Goal: Check status: Check status

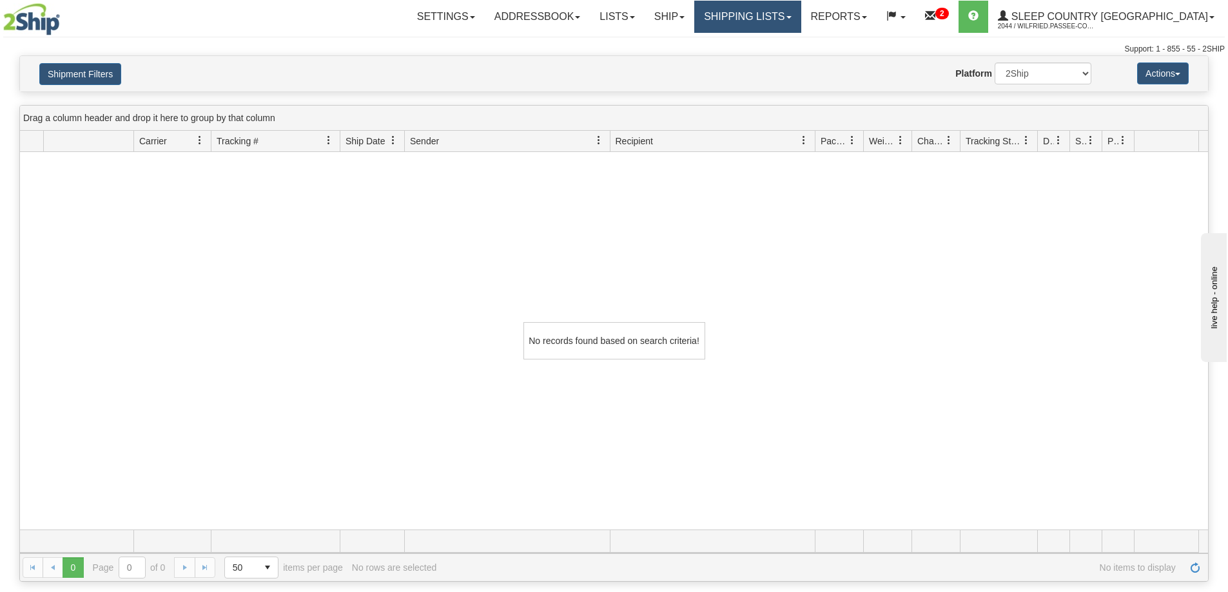
drag, startPoint x: 791, startPoint y: 5, endPoint x: 794, endPoint y: 12, distance: 8.4
click at [790, 6] on link "Shipping lists" at bounding box center [747, 17] width 106 height 32
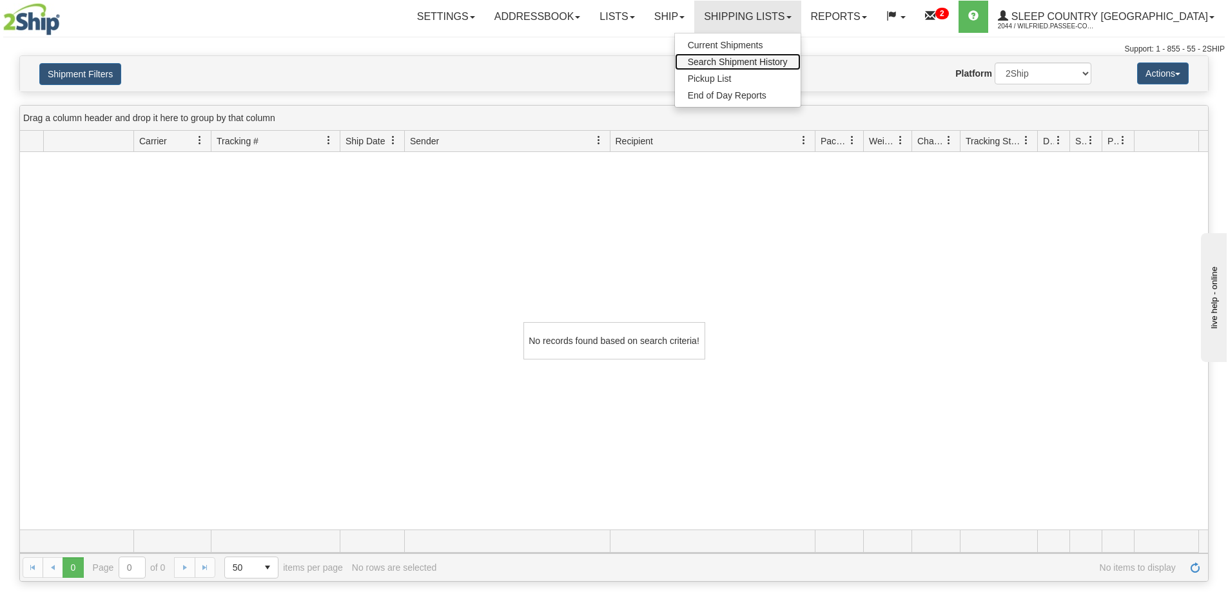
drag, startPoint x: 813, startPoint y: 61, endPoint x: 658, endPoint y: 119, distance: 166.0
click at [788, 61] on span "Search Shipment History" at bounding box center [738, 62] width 100 height 10
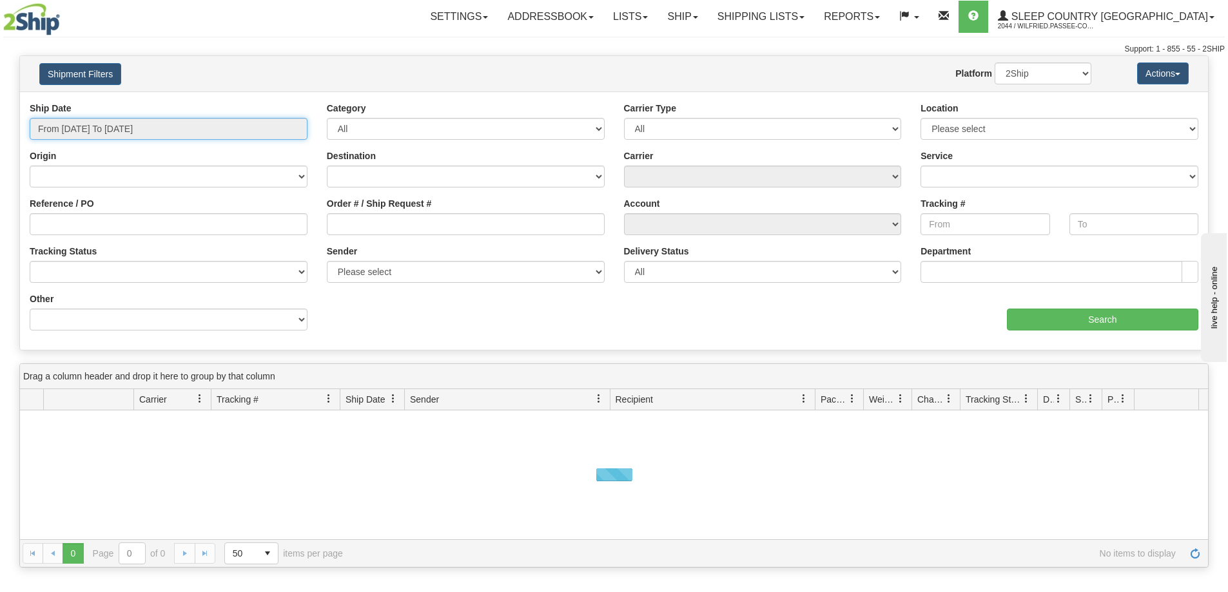
click at [115, 130] on input "From [DATE] To [DATE]" at bounding box center [169, 129] width 278 height 22
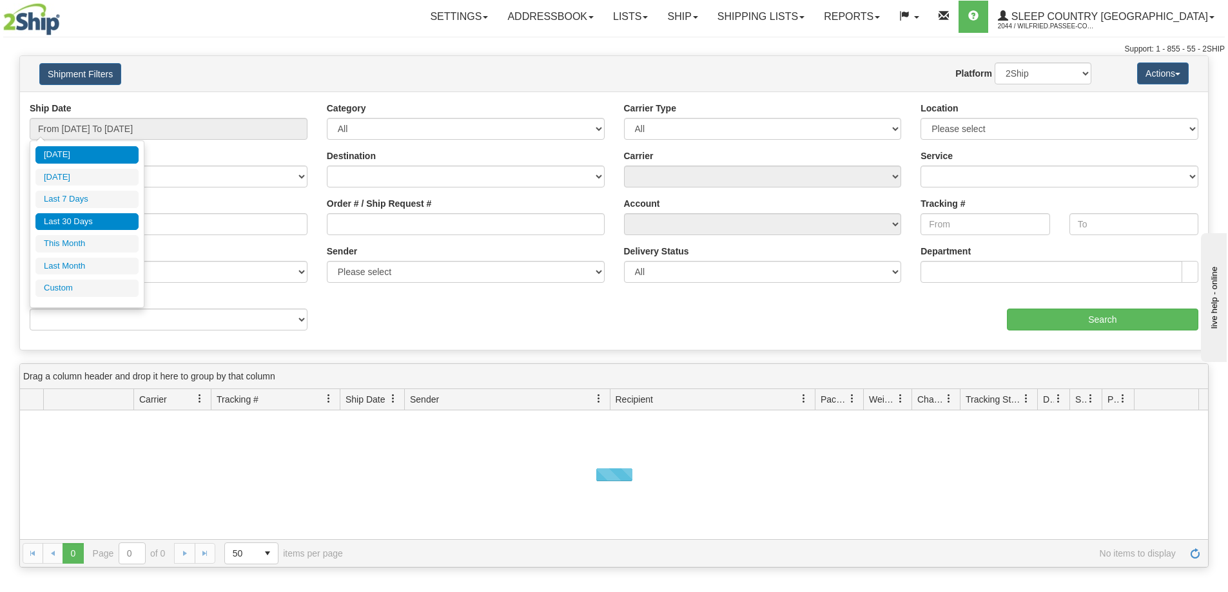
click at [77, 217] on li "Last 30 Days" at bounding box center [86, 221] width 103 height 17
type input "From [DATE] To [DATE]"
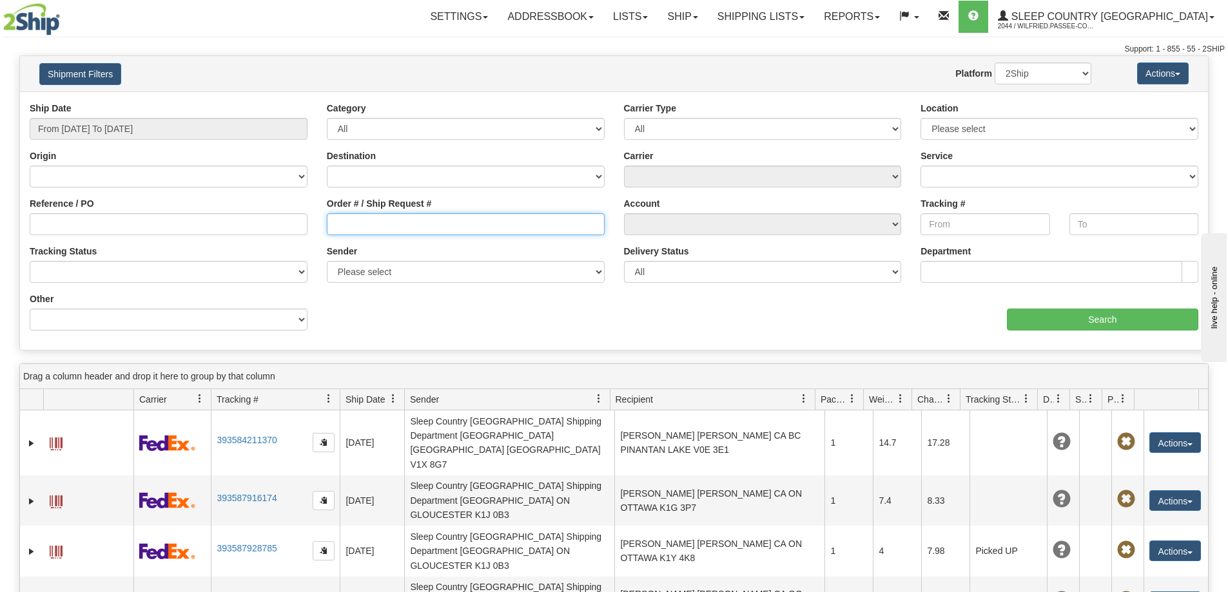
click at [344, 223] on input "Order # / Ship Request #" at bounding box center [466, 224] width 278 height 22
paste input "9000I114702"
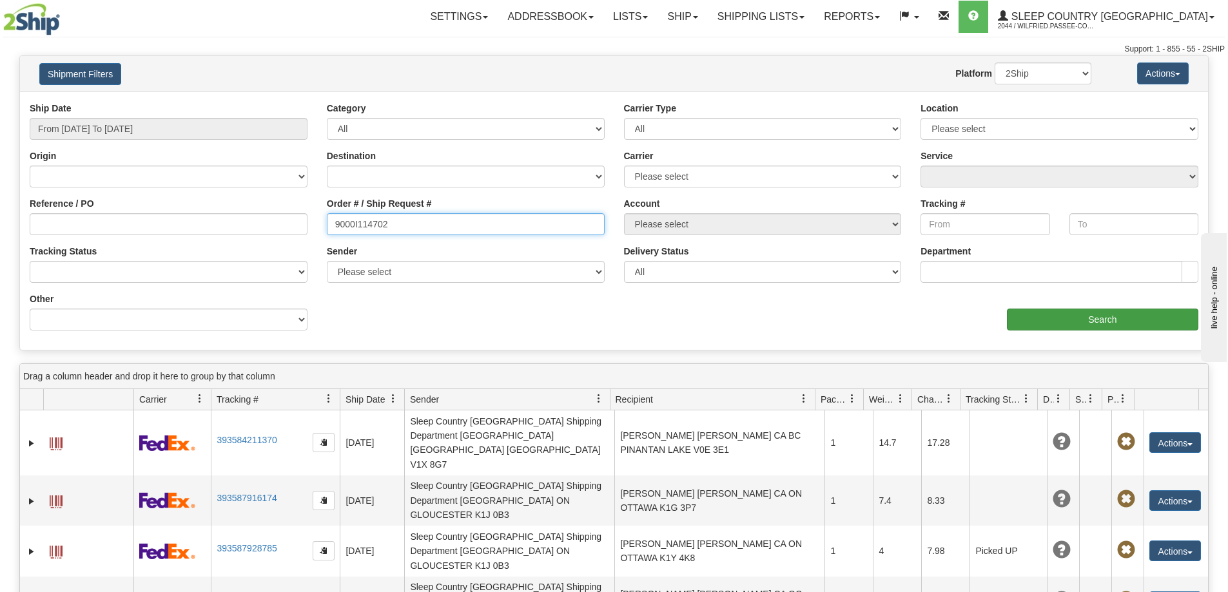
type input "9000I114702"
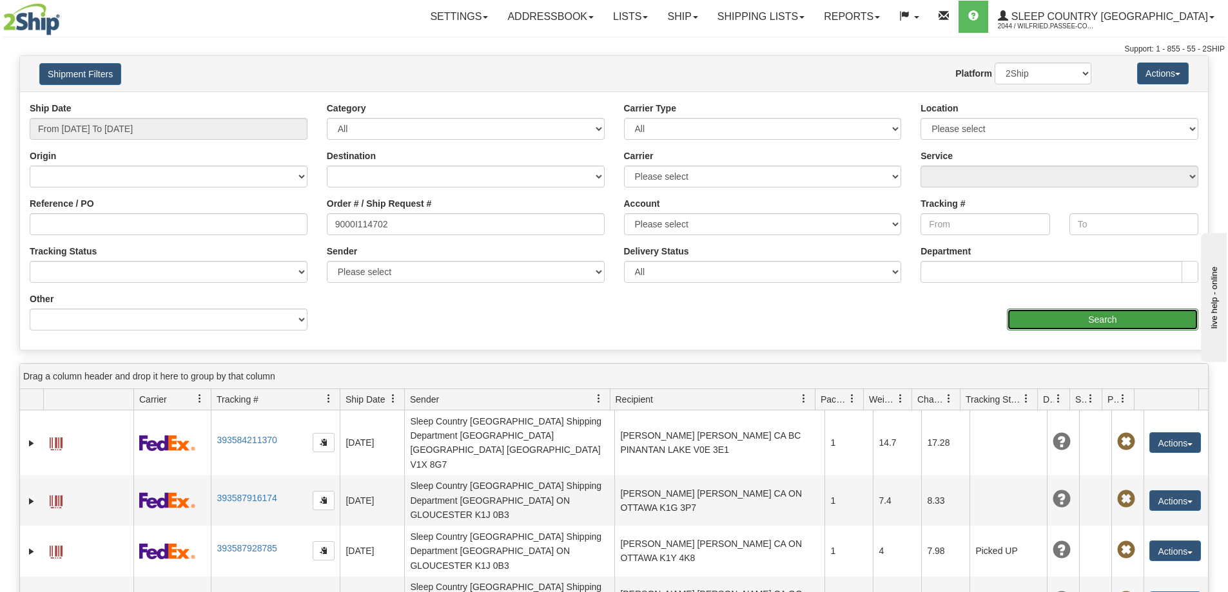
click at [1056, 324] on input "Search" at bounding box center [1102, 320] width 191 height 22
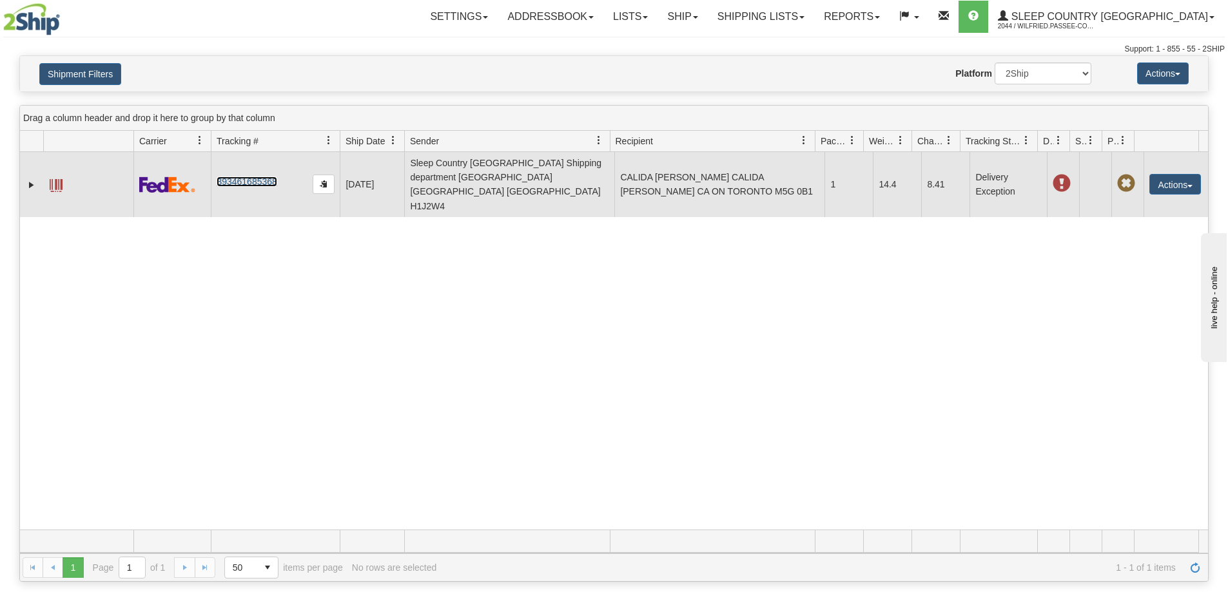
click at [264, 177] on link "393461685368" at bounding box center [247, 182] width 60 height 10
